Goal: Task Accomplishment & Management: Manage account settings

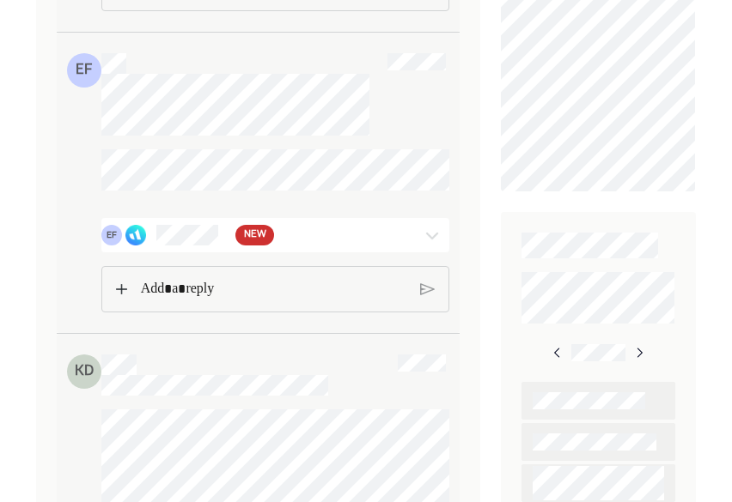
scroll to position [575, 0]
click at [414, 245] on div at bounding box center [425, 234] width 52 height 21
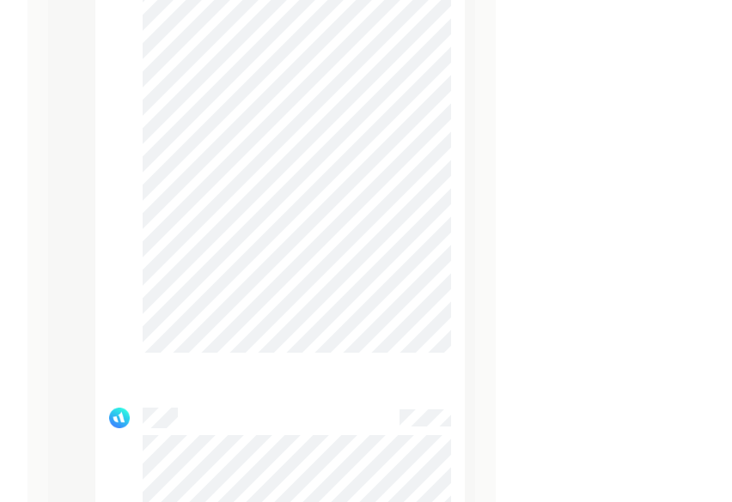
scroll to position [9835, 0]
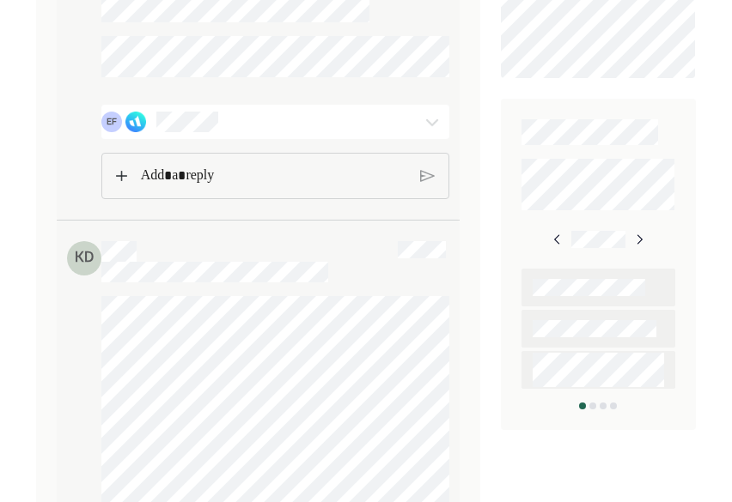
scroll to position [679, 0]
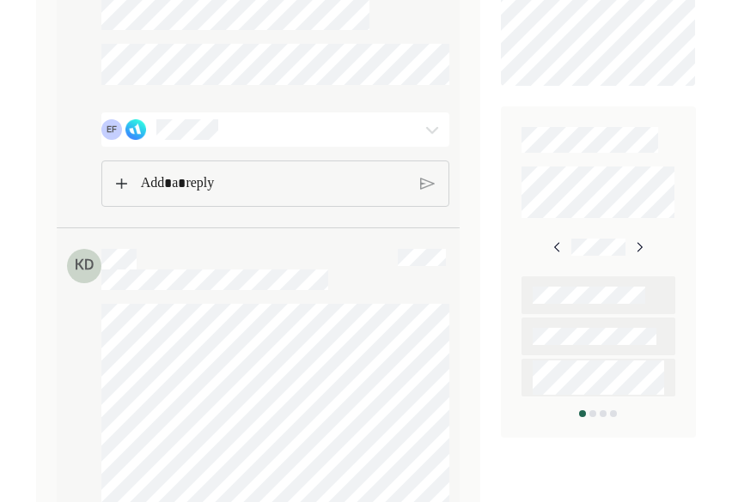
click at [414, 140] on div at bounding box center [425, 129] width 52 height 21
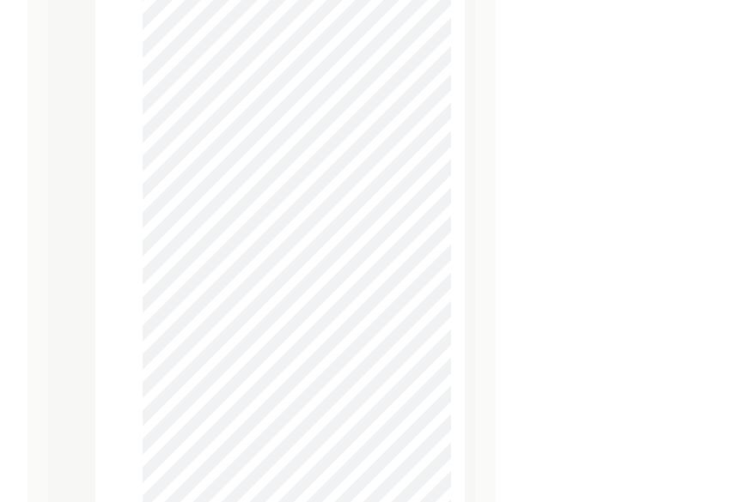
scroll to position [6942, 0]
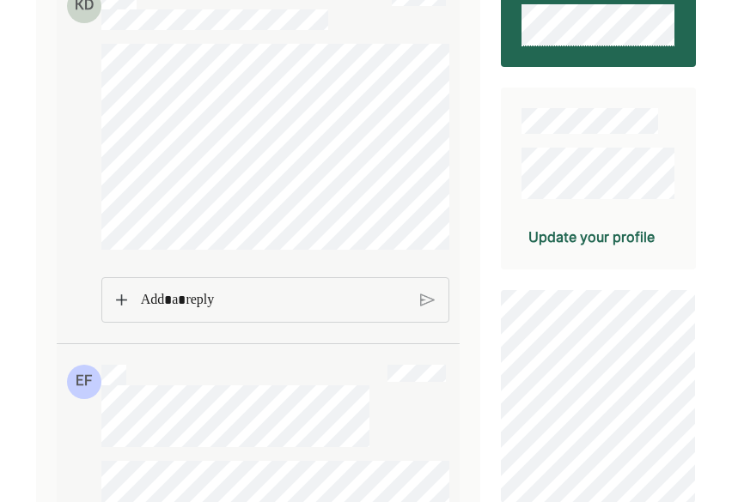
scroll to position [270, 0]
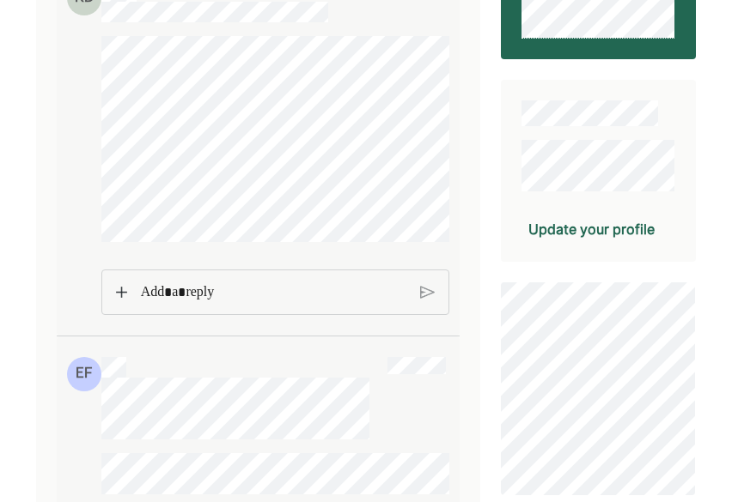
click at [367, 288] on p "Rich Text Editor. Editing area: main" at bounding box center [274, 293] width 266 height 22
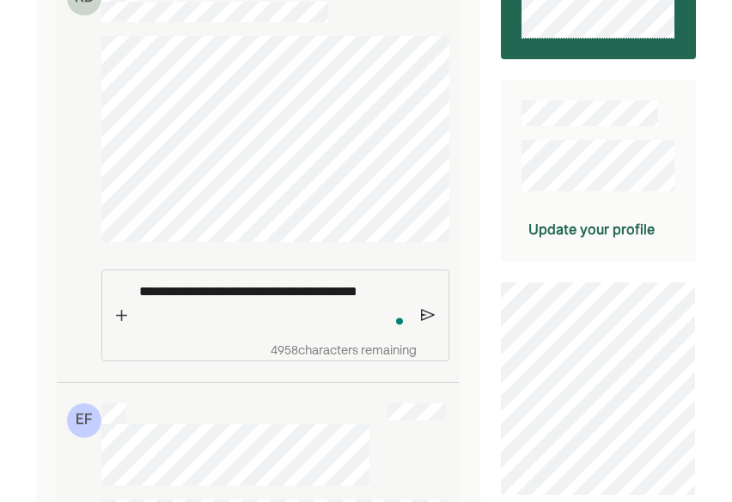
click at [423, 315] on img at bounding box center [428, 315] width 14 height 15
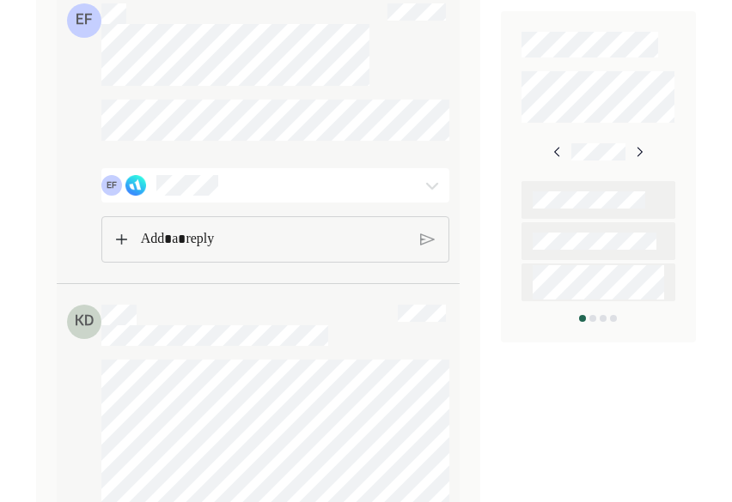
scroll to position [794, 0]
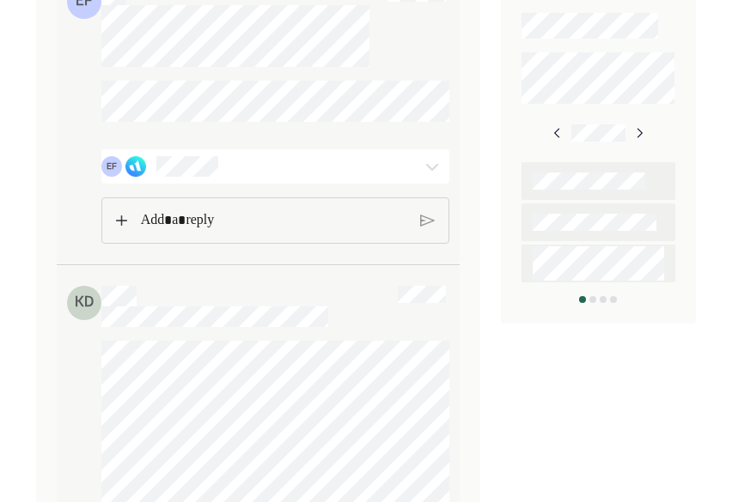
click at [423, 177] on img at bounding box center [432, 166] width 21 height 21
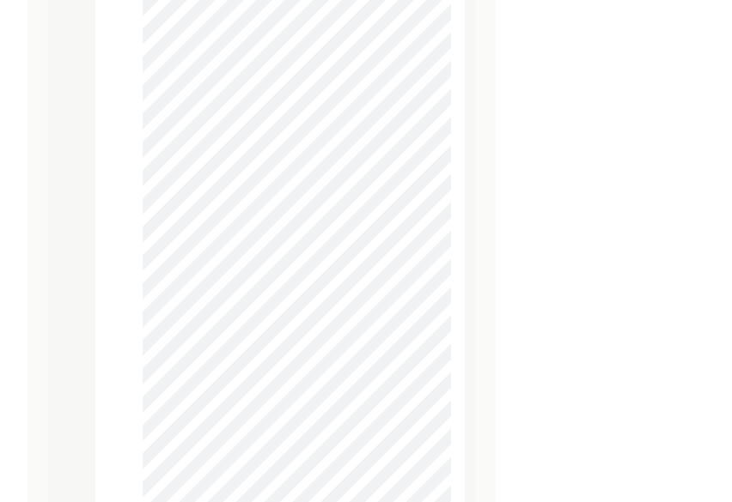
scroll to position [10662, 0]
